Goal: Task Accomplishment & Management: Use online tool/utility

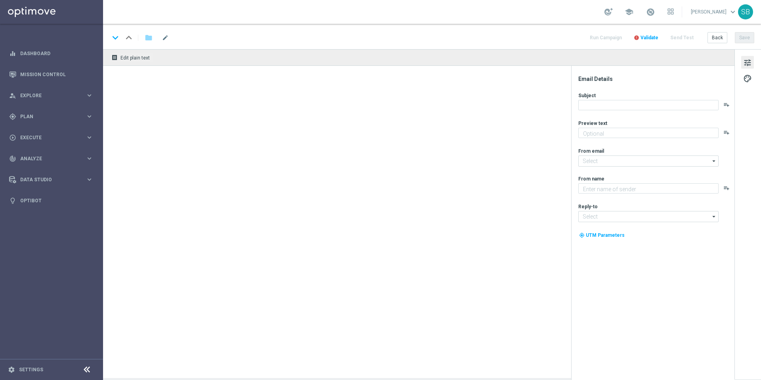
type textarea "Só hoje: leve 3 bilhetes pagando apenas 2!"
type textarea "[DOMAIN_NAME]"
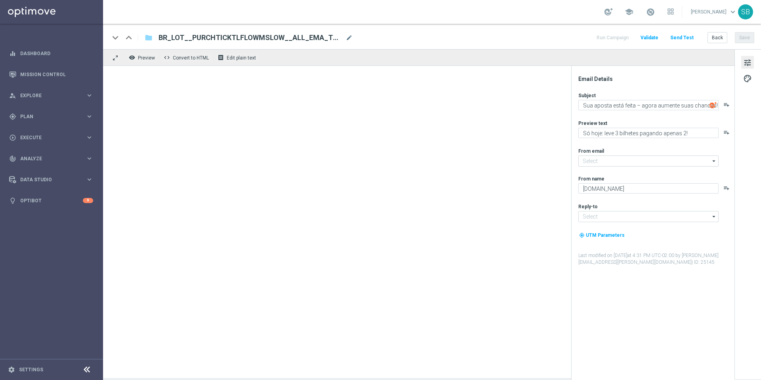
type input "[EMAIL_ADDRESS][DOMAIN_NAME]"
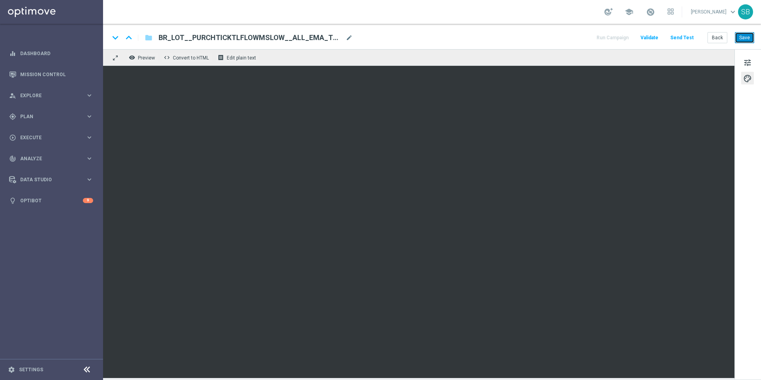
click at [745, 39] on button "Save" at bounding box center [744, 37] width 19 height 11
click at [686, 38] on button "Send Test" at bounding box center [682, 37] width 26 height 11
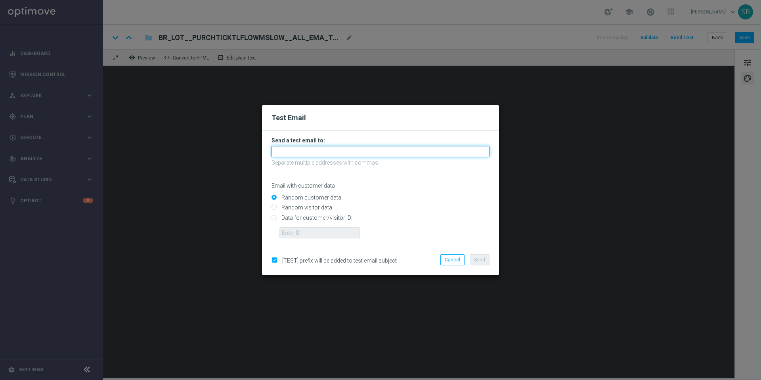
click at [319, 151] on input "text" at bounding box center [380, 151] width 218 height 11
click at [315, 154] on input "stephen.bramley+uk@lottoland.com" at bounding box center [380, 151] width 218 height 11
drag, startPoint x: 315, startPoint y: 154, endPoint x: 325, endPoint y: 154, distance: 9.9
click at [325, 154] on input "stephen.bramley+uk@lottoland.com" at bounding box center [380, 151] width 218 height 11
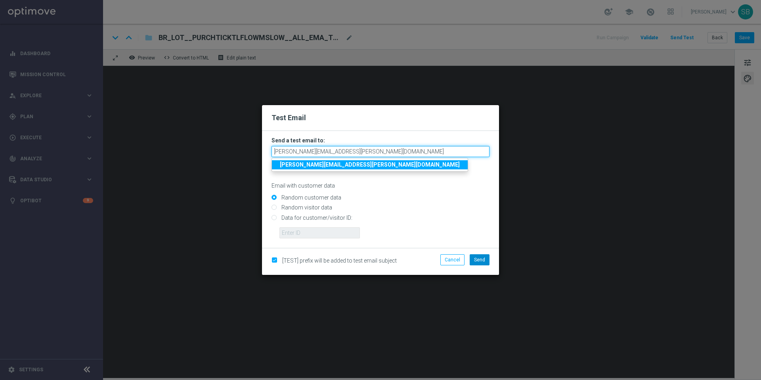
type input "stephen.bramley@lottoland.com"
click at [482, 263] on button "Send" at bounding box center [480, 259] width 20 height 11
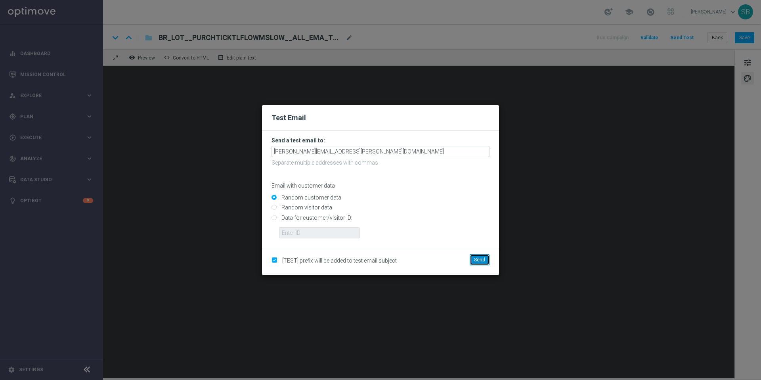
click at [482, 263] on button "Send" at bounding box center [480, 259] width 20 height 11
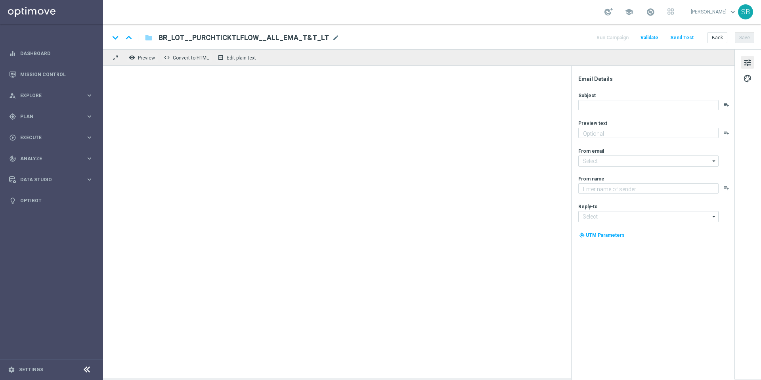
type textarea "Só hoje: leve 3 bilhetes pagando apenas 2!"
type textarea "[DOMAIN_NAME]"
type input "[EMAIL_ADDRESS][DOMAIN_NAME]"
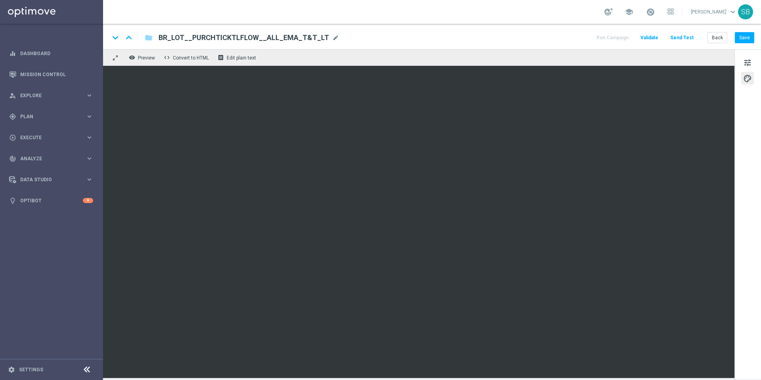
click at [689, 36] on button "Send Test" at bounding box center [682, 37] width 26 height 11
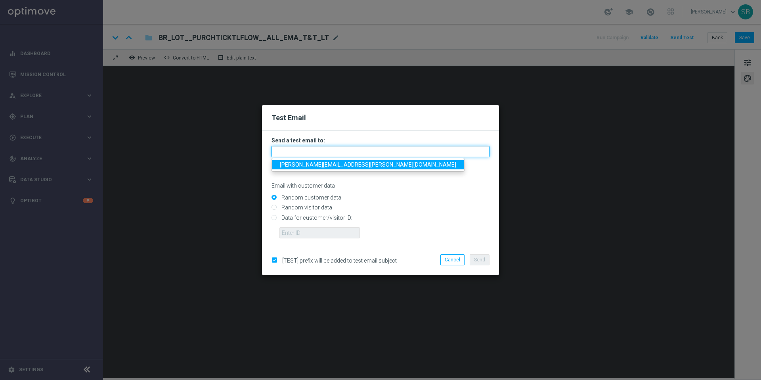
click at [354, 147] on input "text" at bounding box center [380, 151] width 218 height 11
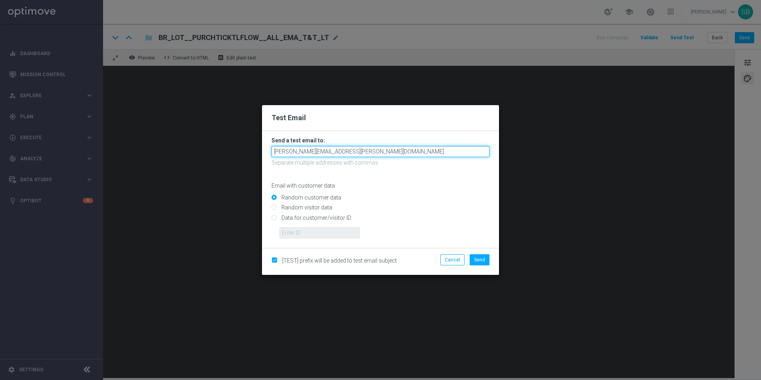
drag, startPoint x: 315, startPoint y: 153, endPoint x: 323, endPoint y: 154, distance: 8.0
click at [323, 154] on input "stephen.bramley+uk@lottoland.com" at bounding box center [380, 151] width 218 height 11
type input "stephen.bramley@lottoland.com"
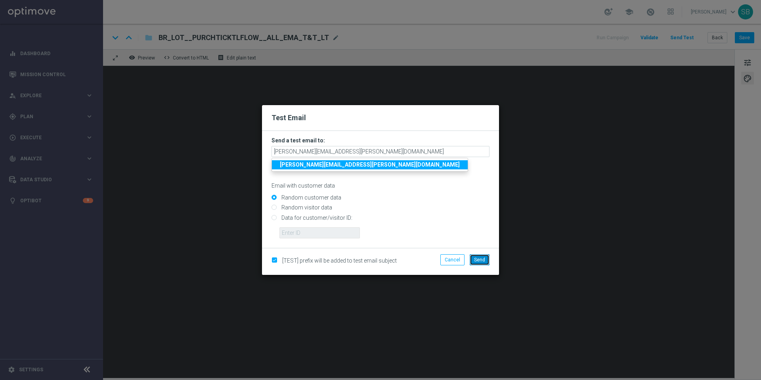
click at [474, 259] on span "Send" at bounding box center [479, 260] width 11 height 6
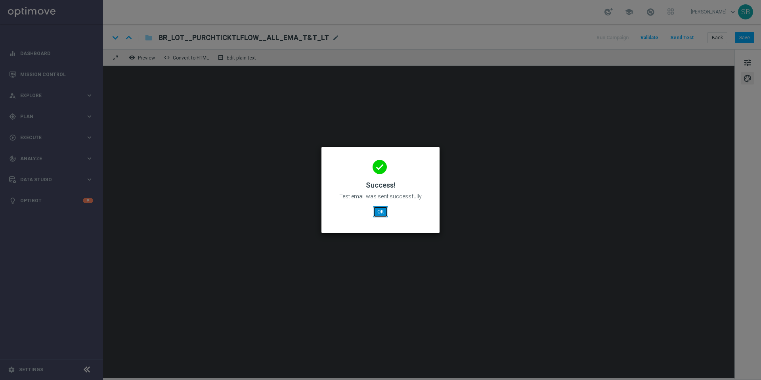
click at [378, 211] on button "OK" at bounding box center [380, 211] width 15 height 11
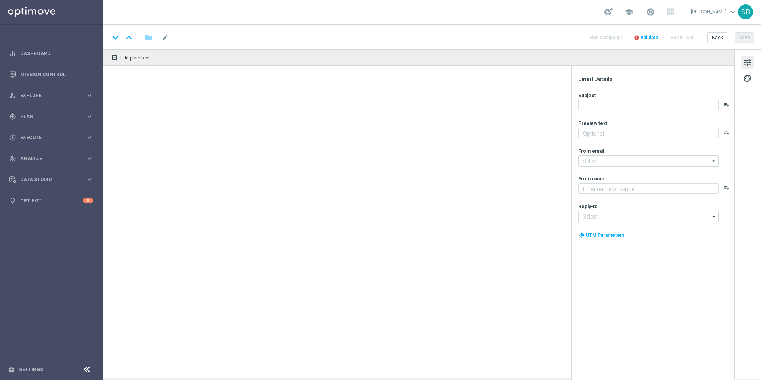
type textarea "Só hoje: leve 3 bilhetes pagando apenas 2!"
type textarea "[DOMAIN_NAME]"
type input "[EMAIL_ADDRESS][DOMAIN_NAME]"
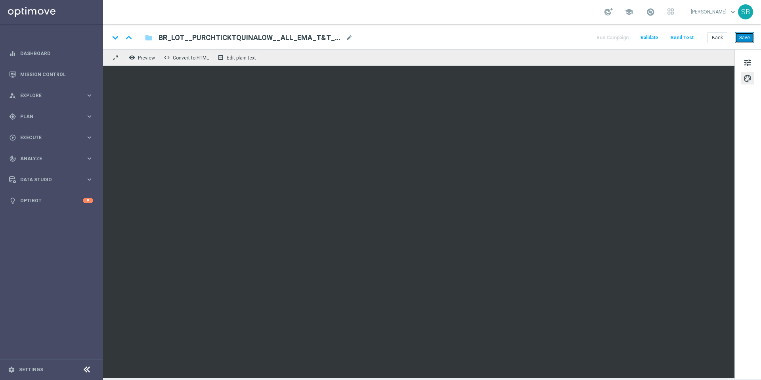
click at [742, 40] on button "Save" at bounding box center [744, 37] width 19 height 11
